Goal: Task Accomplishment & Management: Complete application form

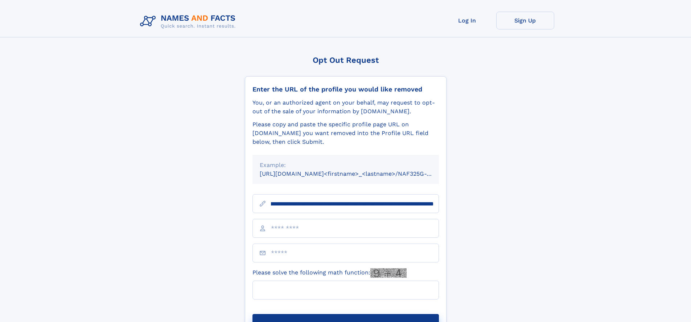
scroll to position [0, 84]
type input "**********"
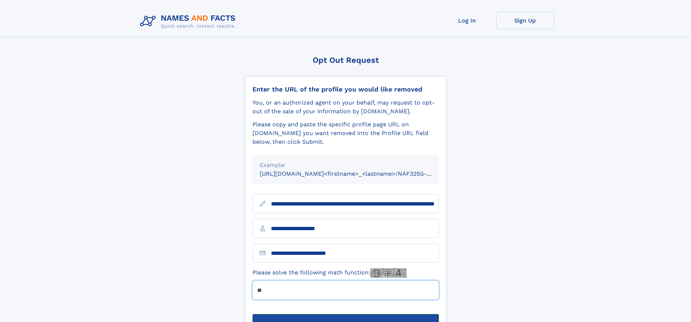
type input "**"
click at [346, 314] on button "Submit Opt Out Request" at bounding box center [346, 325] width 187 height 23
